Goal: Task Accomplishment & Management: Manage account settings

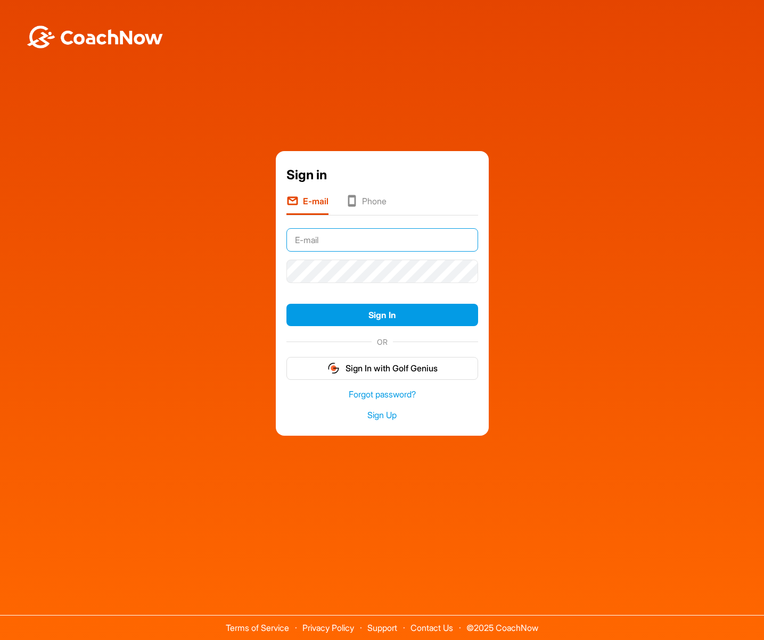
type input "[EMAIL_ADDRESS][DOMAIN_NAME]"
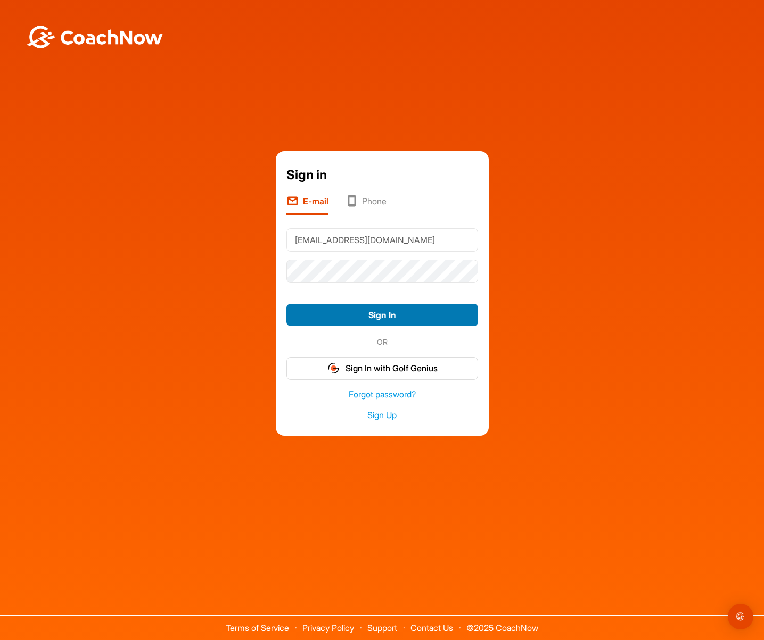
click at [372, 315] on button "Sign In" at bounding box center [382, 315] width 192 height 23
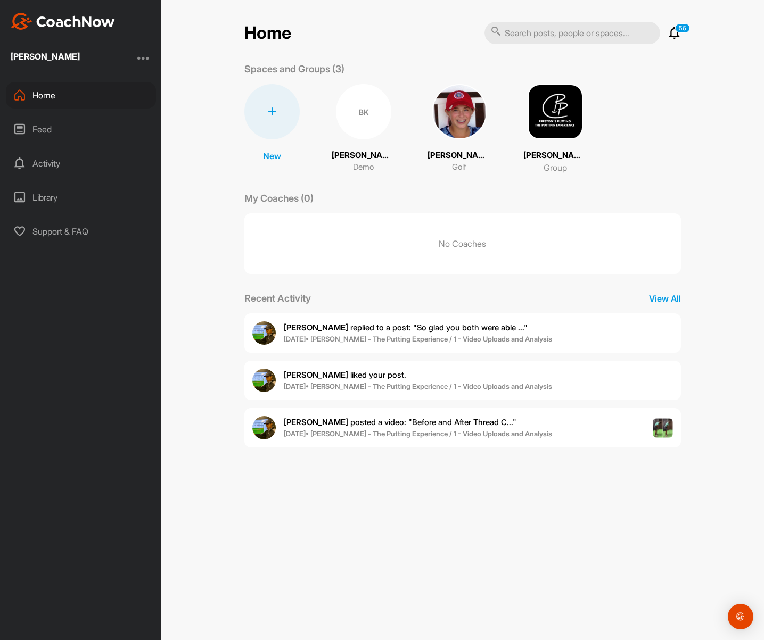
click at [143, 56] on div at bounding box center [143, 58] width 13 height 13
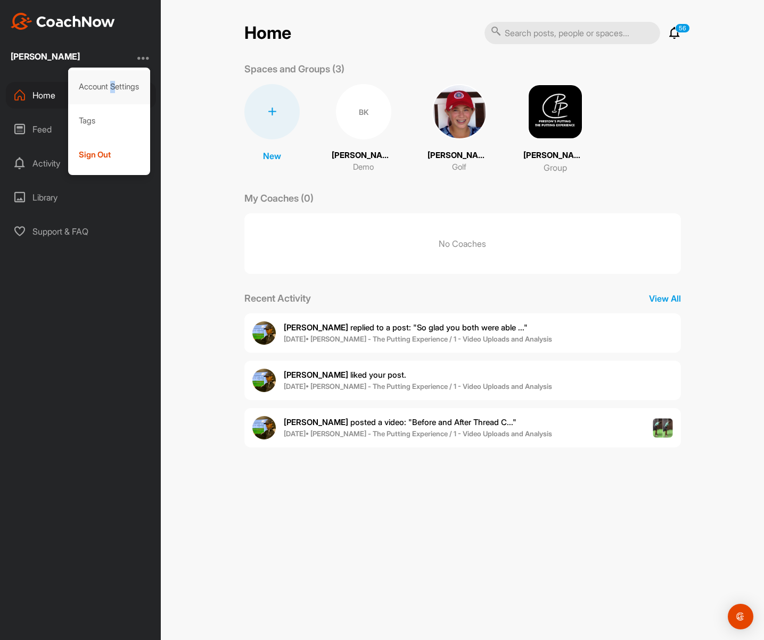
click at [111, 84] on div "Account Settings" at bounding box center [109, 87] width 82 height 34
select select "America/New_York -04:00"
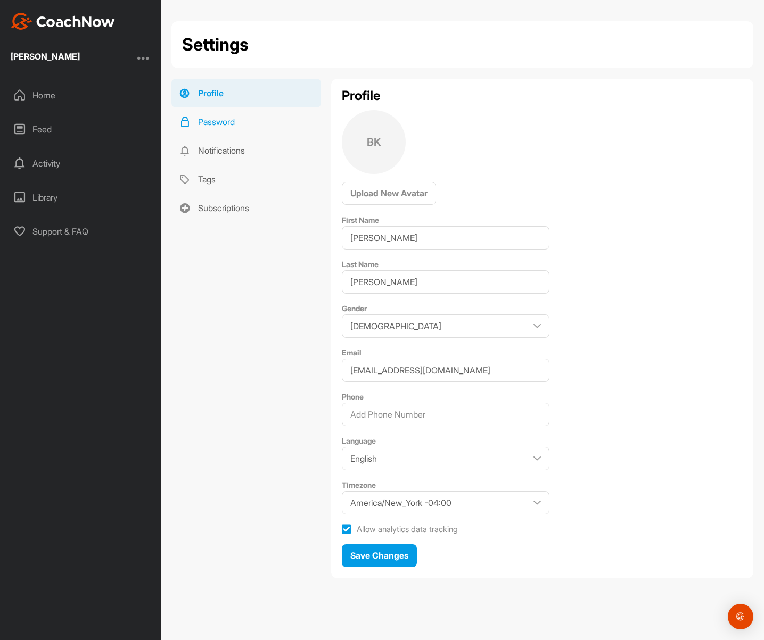
click at [221, 123] on link "Password" at bounding box center [246, 121] width 150 height 29
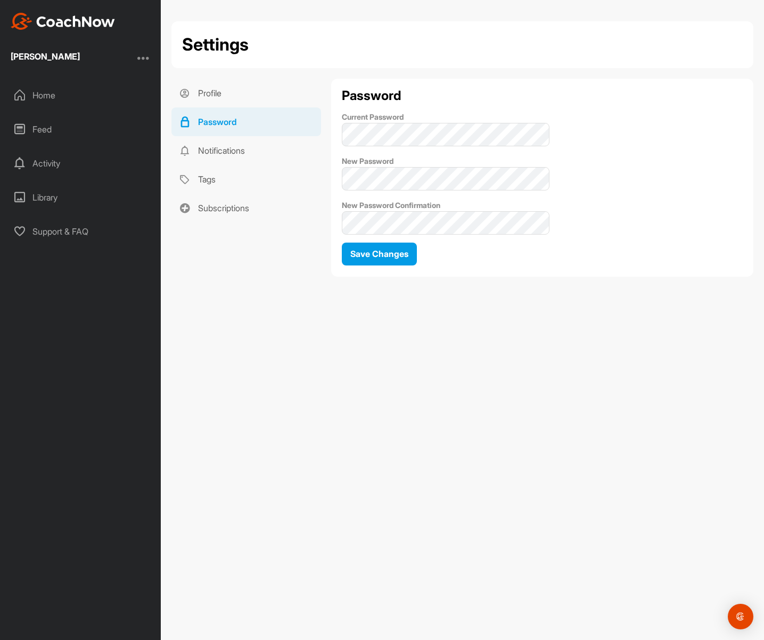
click at [336, 177] on div "Password Current Password New Password New Password Confirmation Save Changes" at bounding box center [542, 178] width 422 height 198
click at [372, 255] on span "Save Changes" at bounding box center [379, 253] width 58 height 11
